Goal: Information Seeking & Learning: Learn about a topic

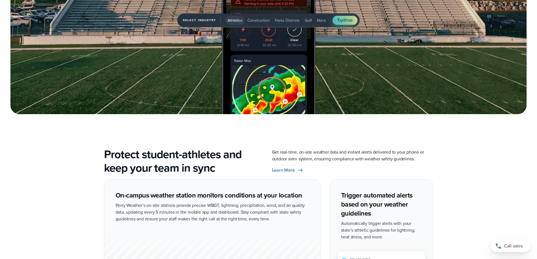
scroll to position [874, 0]
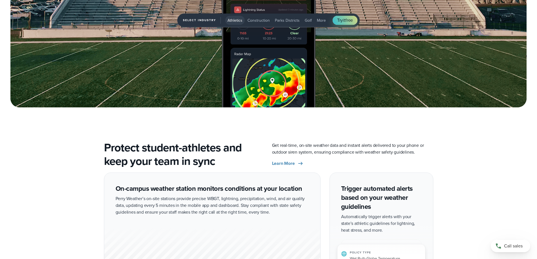
click at [262, 21] on span "Construction" at bounding box center [258, 20] width 22 height 6
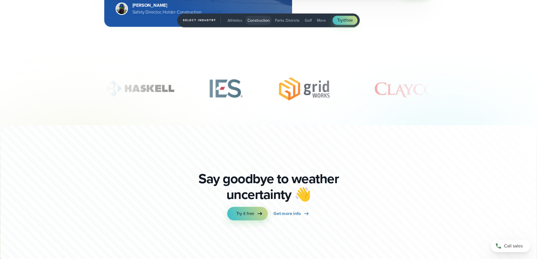
scroll to position [1717, 0]
click at [265, 217] on link "Get more info" at bounding box center [291, 214] width 36 height 14
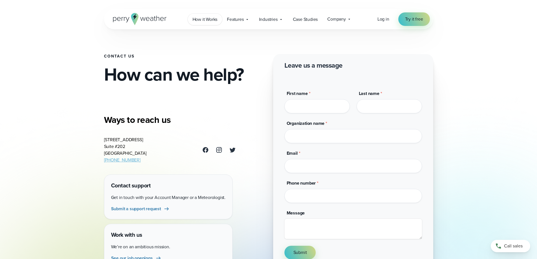
click at [198, 21] on span "How it Works" at bounding box center [204, 19] width 25 height 7
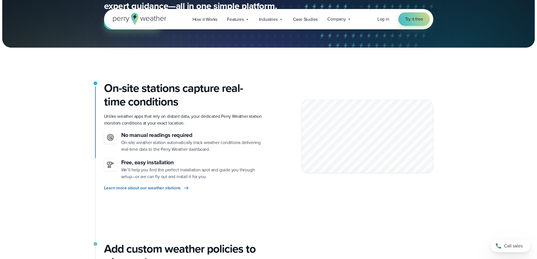
scroll to position [90, 0]
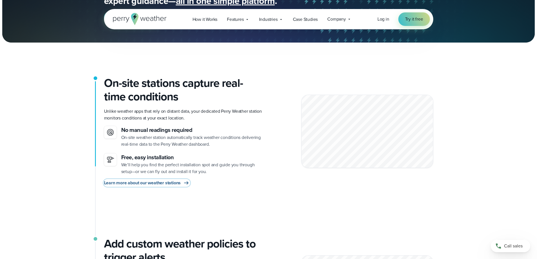
click at [113, 185] on span "Learn more about our weather stations" at bounding box center [142, 182] width 77 height 7
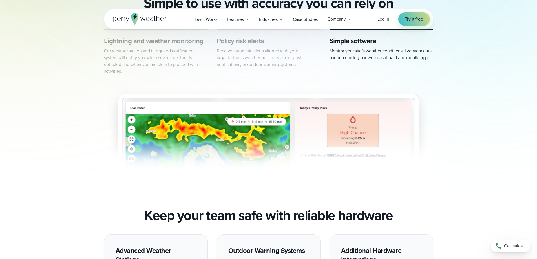
scroll to position [316, 0]
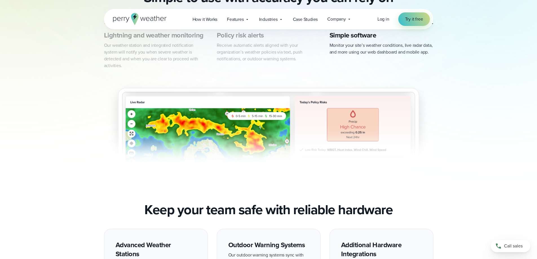
click at [486, 170] on div "Lightning and weather monitoring Our weather station and integrated notificatio…" at bounding box center [268, 106] width 537 height 167
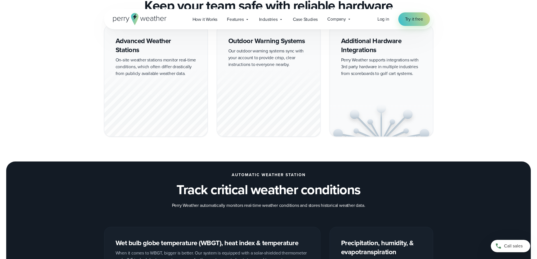
scroll to position [519, 0]
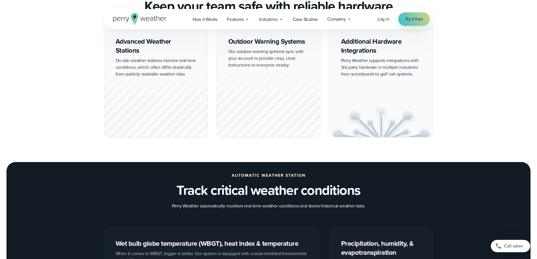
click at [121, 118] on div at bounding box center [155, 102] width 103 height 70
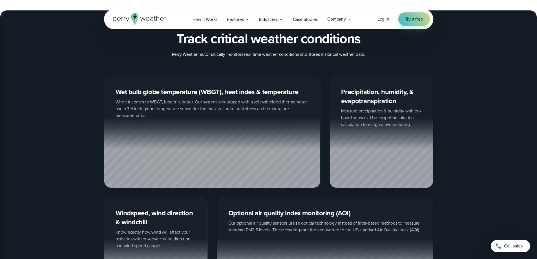
scroll to position [681, 0]
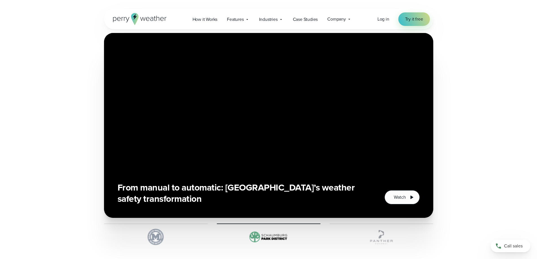
click at [87, 141] on div "How Marietta City Schools Simplifies WBGT and Severe Weather Monitoring Watch" at bounding box center [269, 139] width 406 height 212
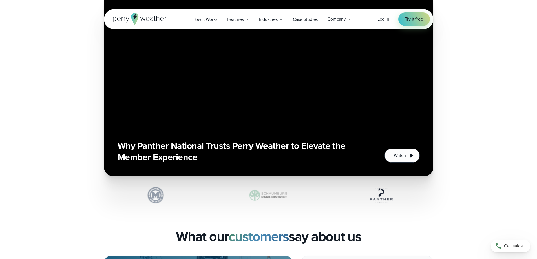
click at [230, 185] on div at bounding box center [269, 193] width 104 height 22
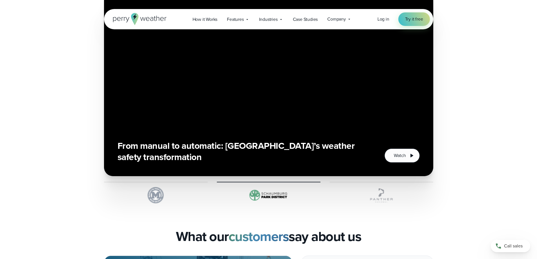
click at [172, 195] on img at bounding box center [156, 195] width 104 height 17
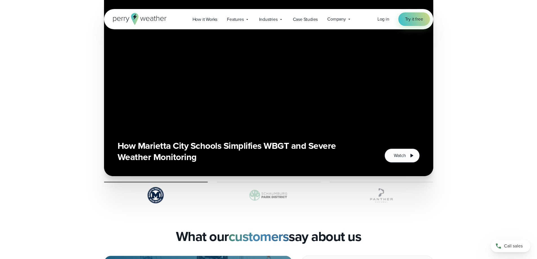
click at [244, 203] on img at bounding box center [269, 195] width 104 height 17
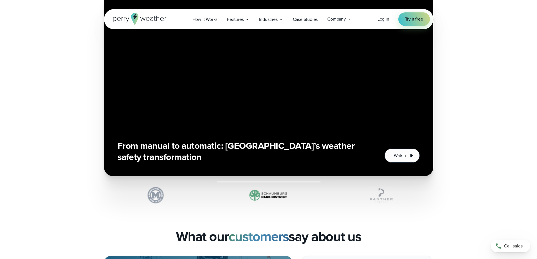
click at [271, 196] on img at bounding box center [269, 195] width 104 height 17
click at [364, 193] on img at bounding box center [381, 195] width 104 height 17
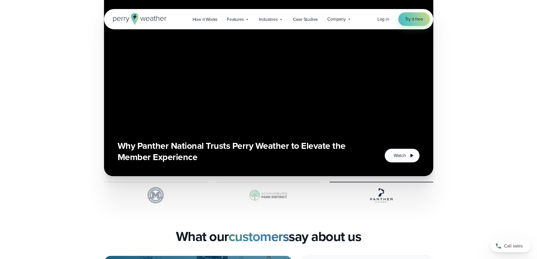
click at [273, 200] on img at bounding box center [269, 195] width 104 height 17
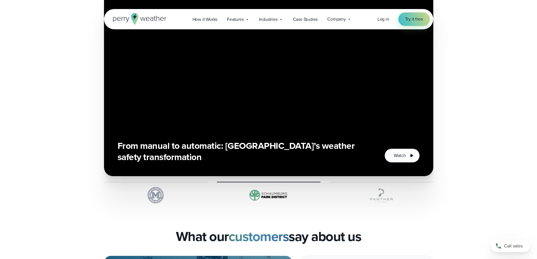
click at [287, 196] on img at bounding box center [269, 195] width 104 height 17
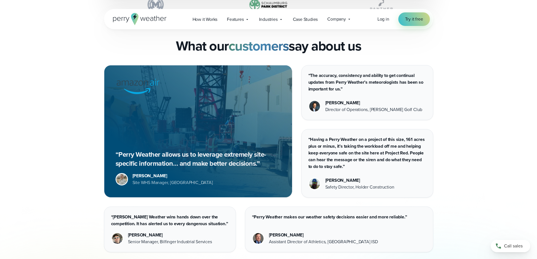
scroll to position [1418, 0]
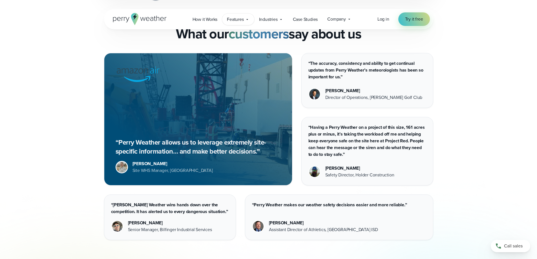
click at [243, 20] on span "Features" at bounding box center [235, 19] width 17 height 7
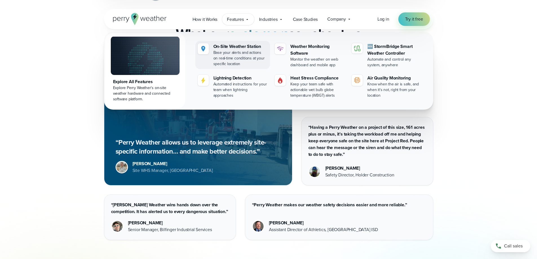
click at [253, 50] on div "On-Site Weather Station" at bounding box center [240, 46] width 54 height 7
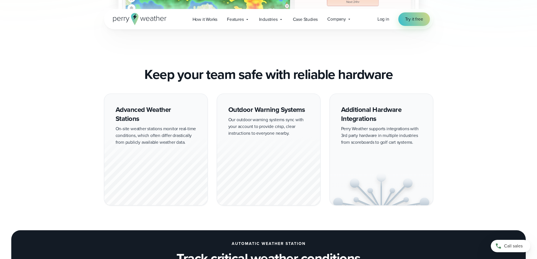
scroll to position [453, 0]
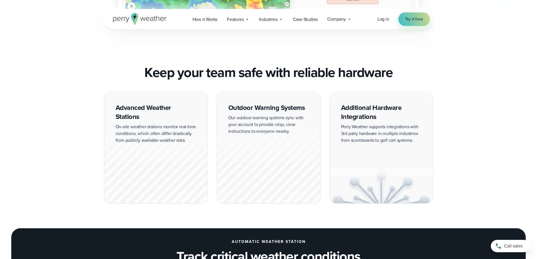
click at [180, 128] on div "Advanced Weather Stations On-site weather stations monitor real-time conditions…" at bounding box center [156, 148] width 104 height 112
click at [162, 120] on div "Advanced Weather Stations On-site weather stations monitor real-time conditions…" at bounding box center [156, 148] width 104 height 112
click at [175, 158] on div at bounding box center [155, 168] width 103 height 70
click at [171, 172] on div at bounding box center [155, 168] width 103 height 70
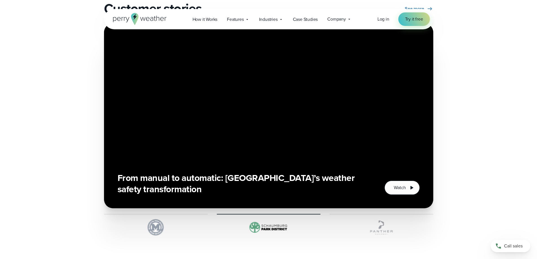
scroll to position [1184, 0]
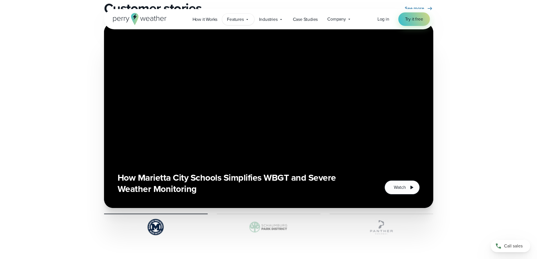
click at [237, 20] on span "Features" at bounding box center [235, 19] width 17 height 7
